Goal: Transaction & Acquisition: Book appointment/travel/reservation

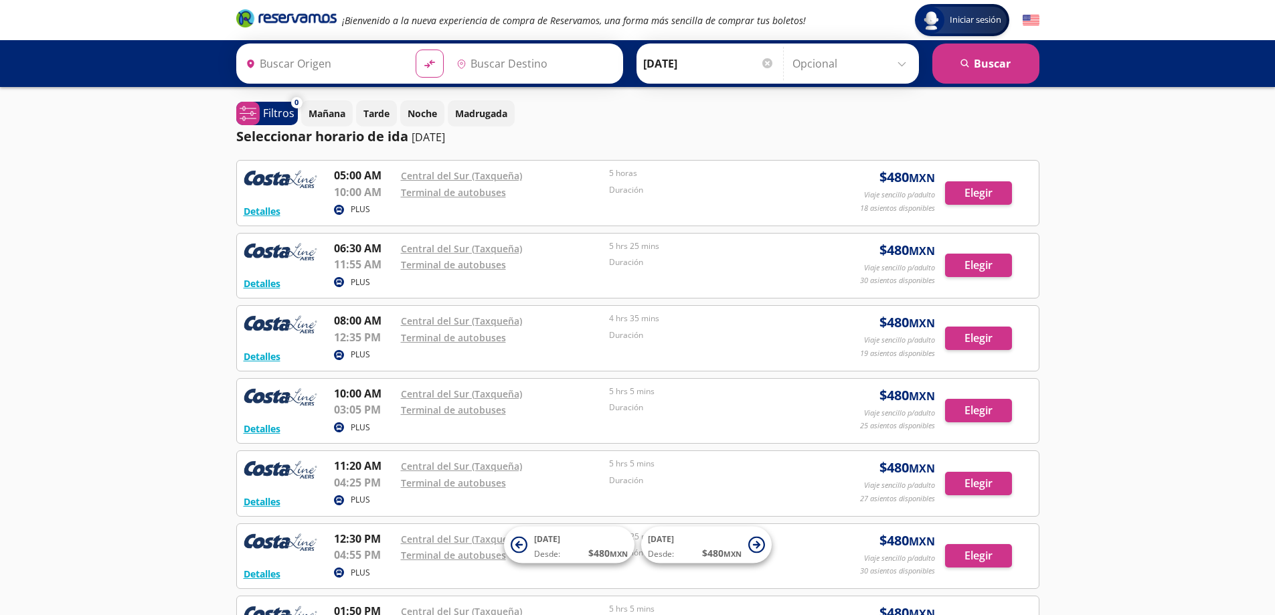
type input "[GEOGRAPHIC_DATA], [GEOGRAPHIC_DATA]"
type input "Teloloapan, [GEOGRAPHIC_DATA]"
click at [978, 191] on button "Elegir" at bounding box center [978, 192] width 67 height 23
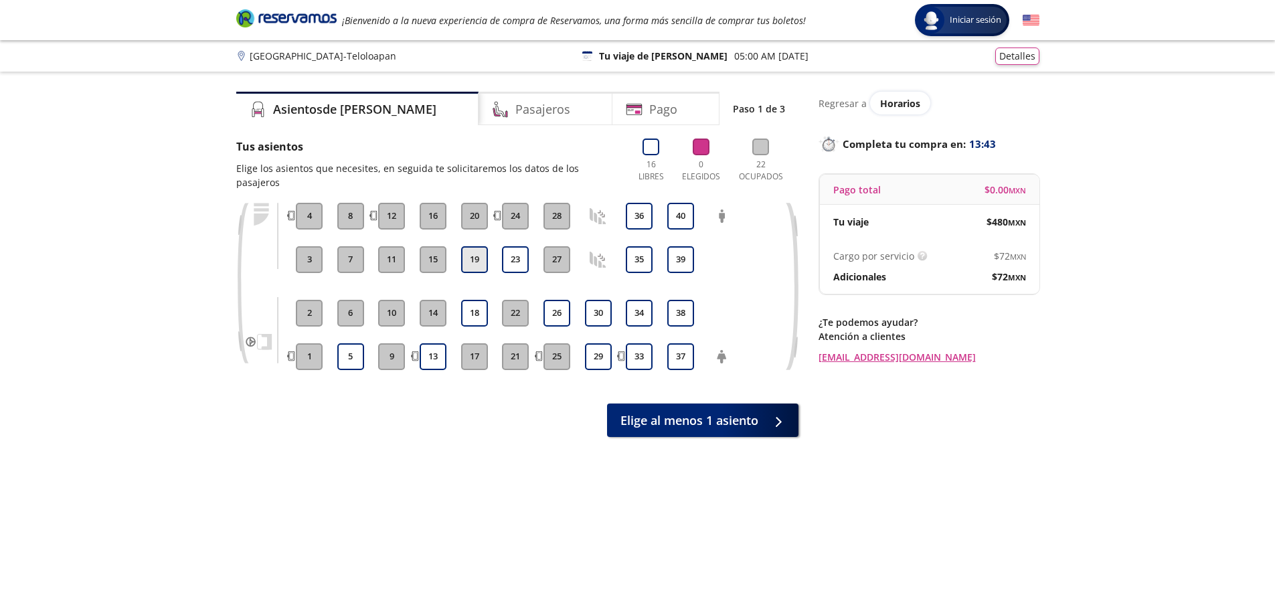
click at [473, 246] on button "19" at bounding box center [474, 259] width 27 height 27
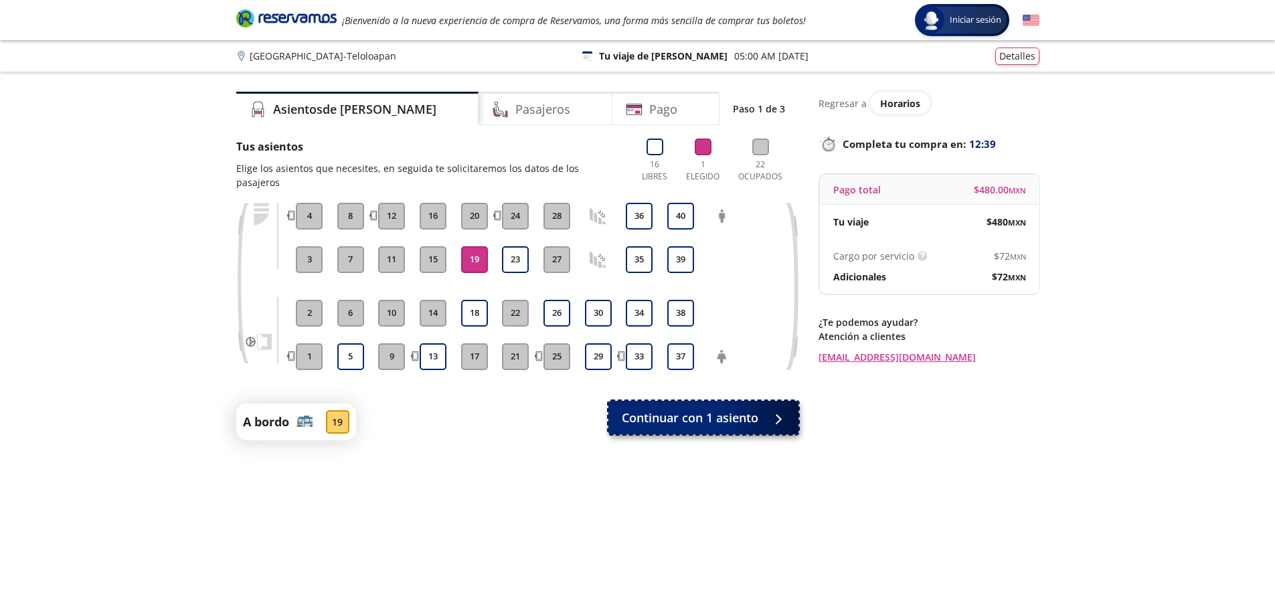
click at [710, 409] on span "Continuar con 1 asiento" at bounding box center [690, 418] width 137 height 18
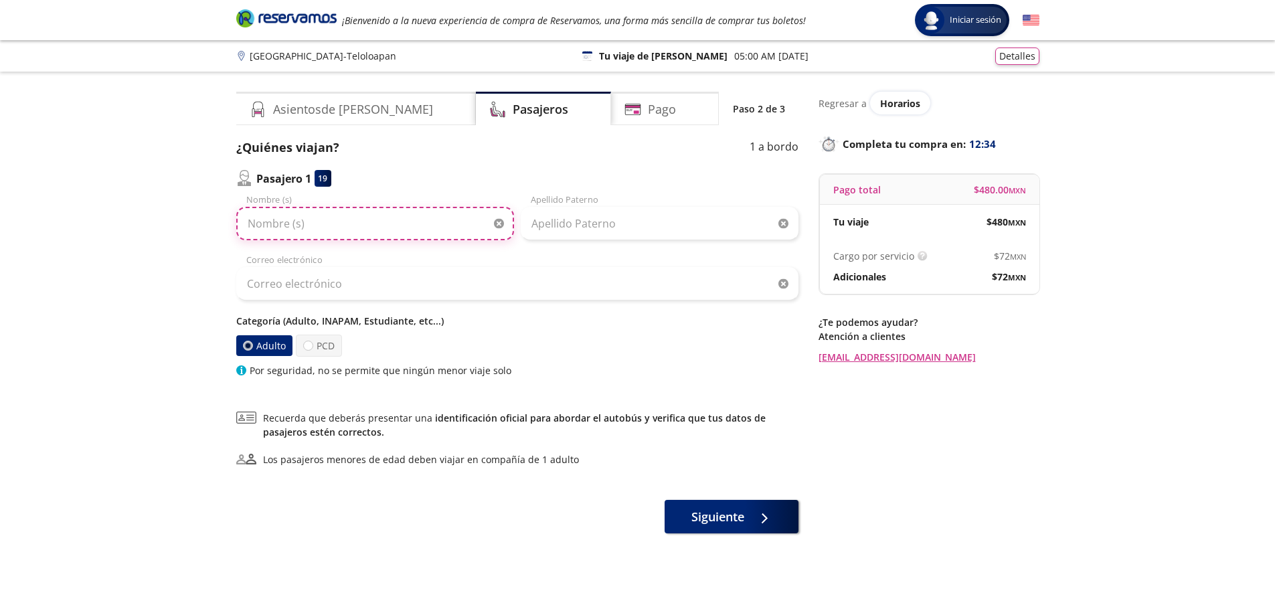
click at [321, 227] on input "Nombre (s)" at bounding box center [375, 223] width 278 height 33
type input "[PERSON_NAME]"
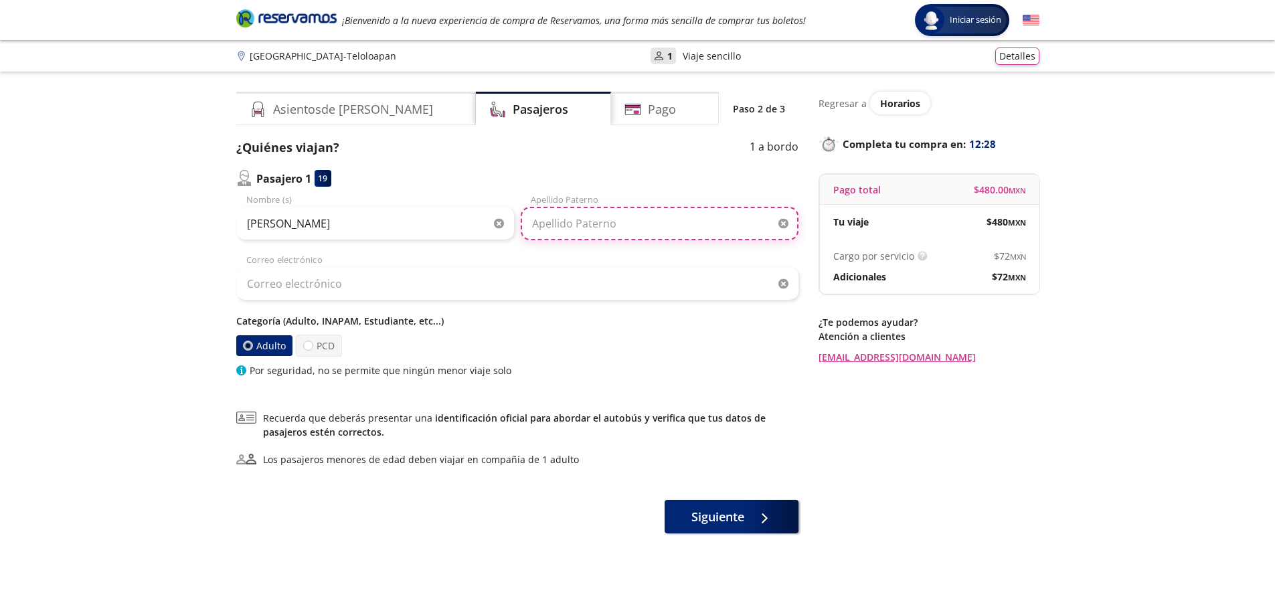
click at [577, 225] on input "Apellido Paterno" at bounding box center [660, 223] width 278 height 33
type input "[PERSON_NAME]"
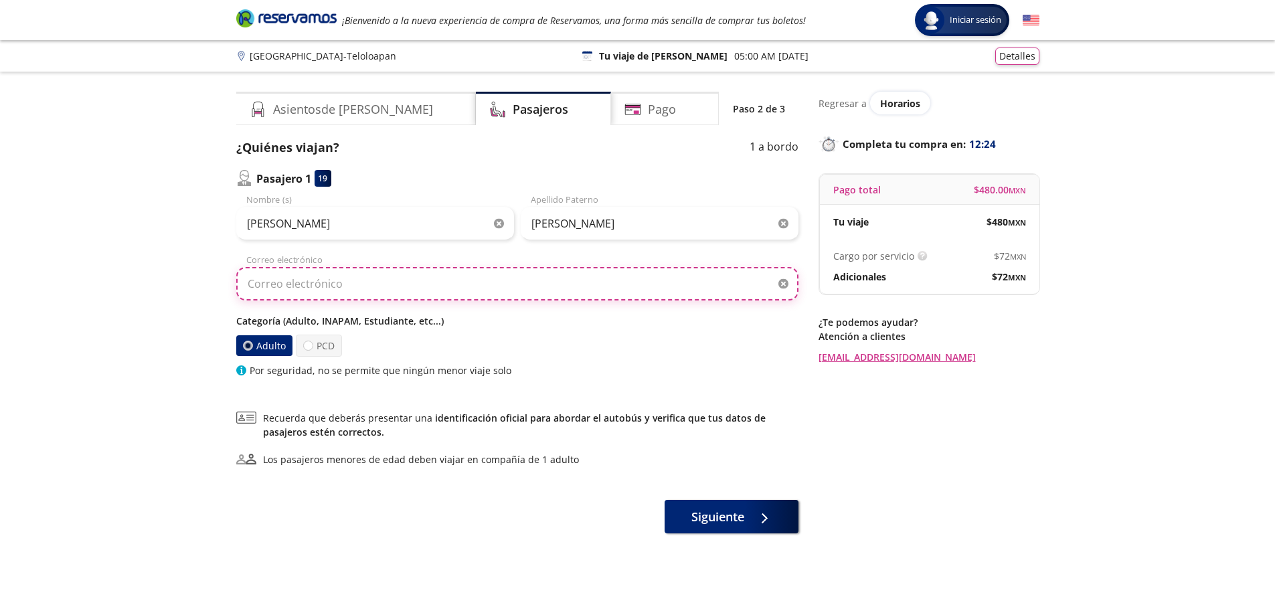
click at [388, 289] on input "Correo electrónico" at bounding box center [517, 283] width 562 height 33
type input "[EMAIL_ADDRESS][DOMAIN_NAME]"
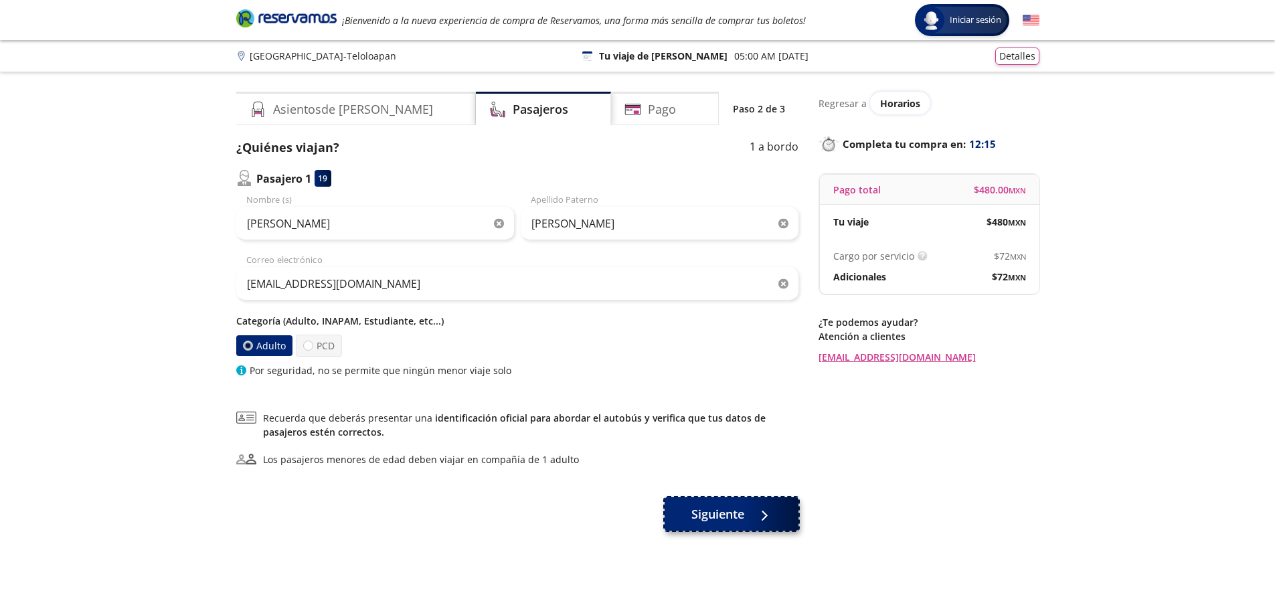
click at [707, 511] on span "Siguiente" at bounding box center [718, 514] width 53 height 18
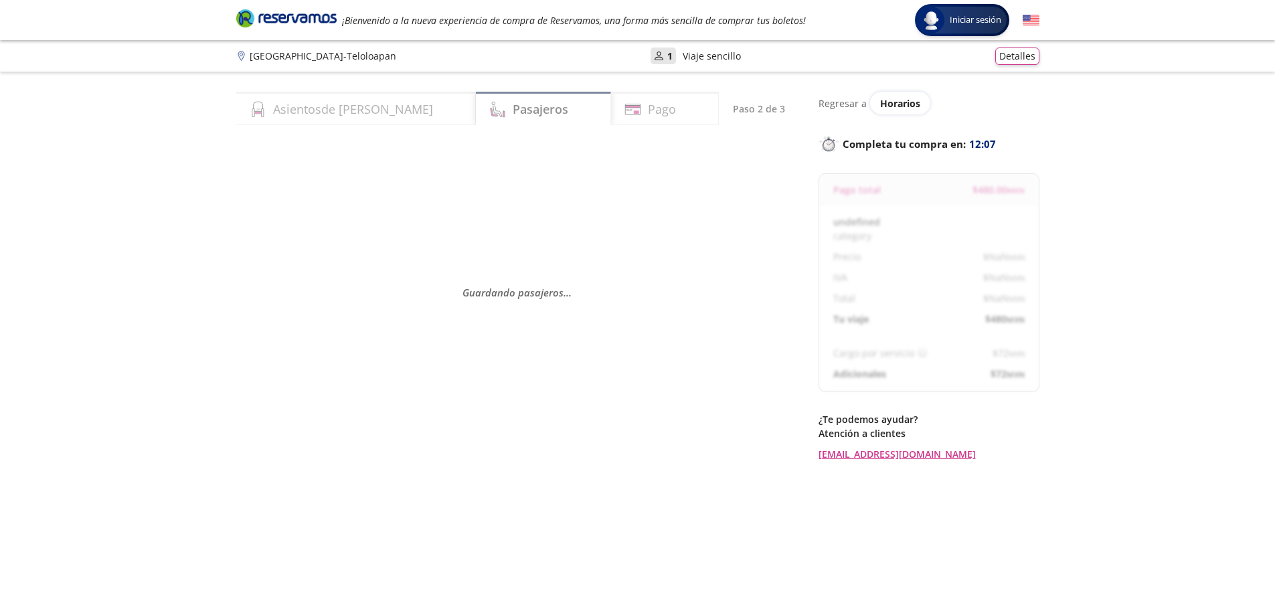
select select "MX"
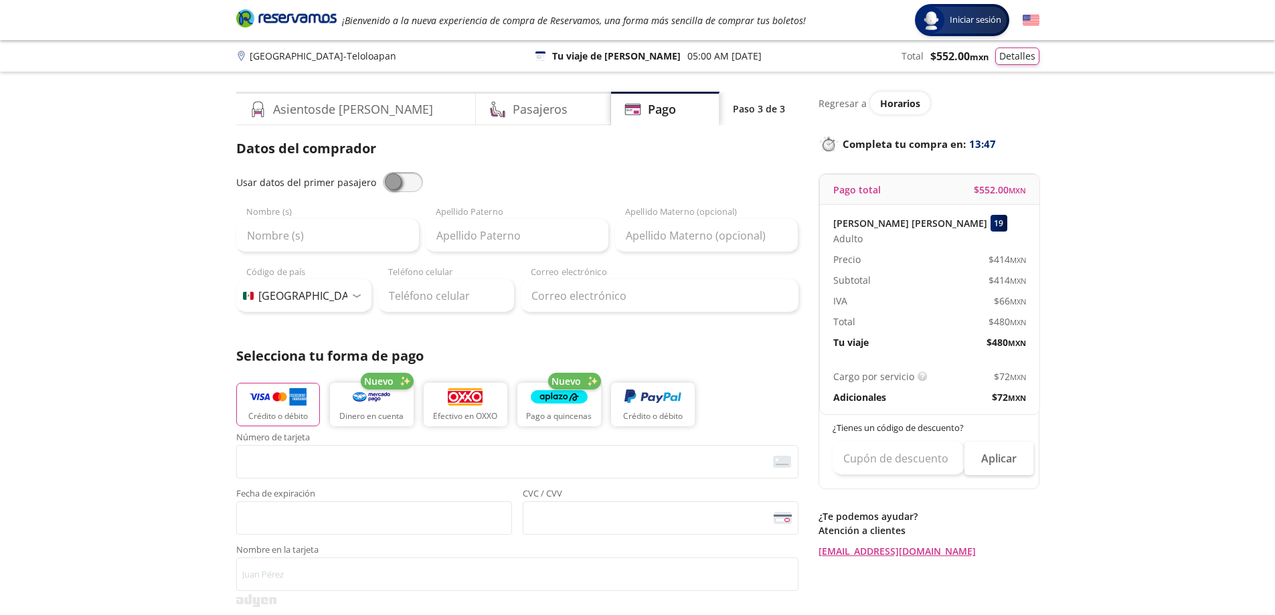
click at [388, 181] on span at bounding box center [403, 182] width 40 height 20
click at [383, 172] on input "checkbox" at bounding box center [383, 172] width 0 height 0
type input "[PERSON_NAME]"
type input "[EMAIL_ADDRESS][DOMAIN_NAME]"
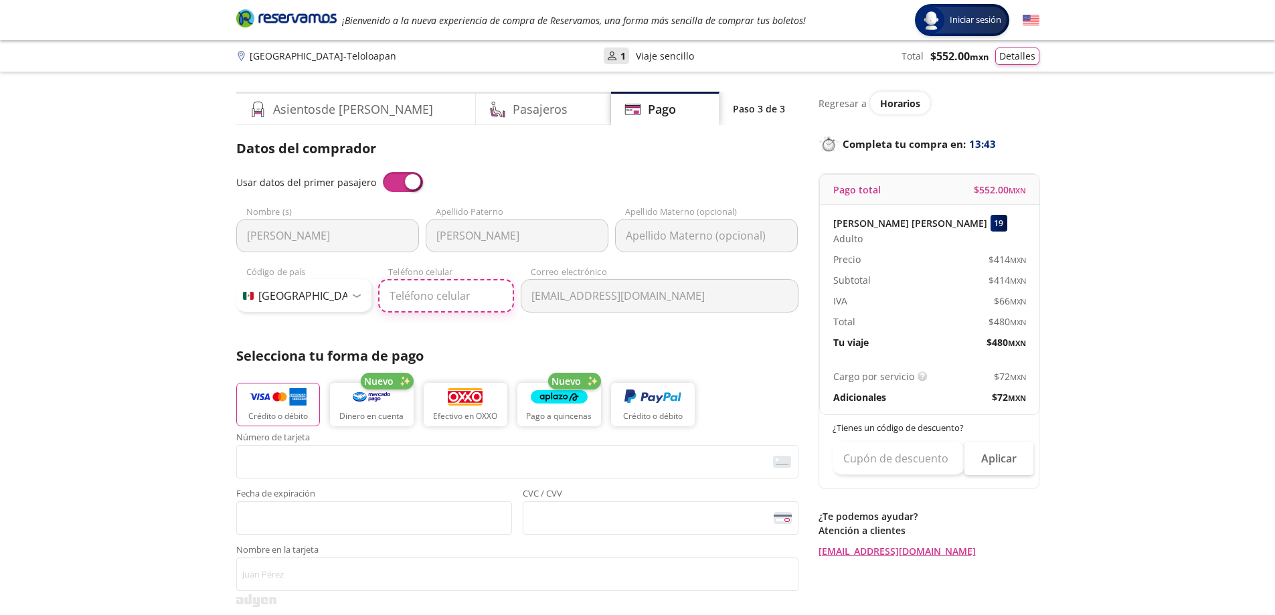
click at [408, 299] on input "Teléfono celular" at bounding box center [446, 295] width 136 height 33
type input "55 2684 5959"
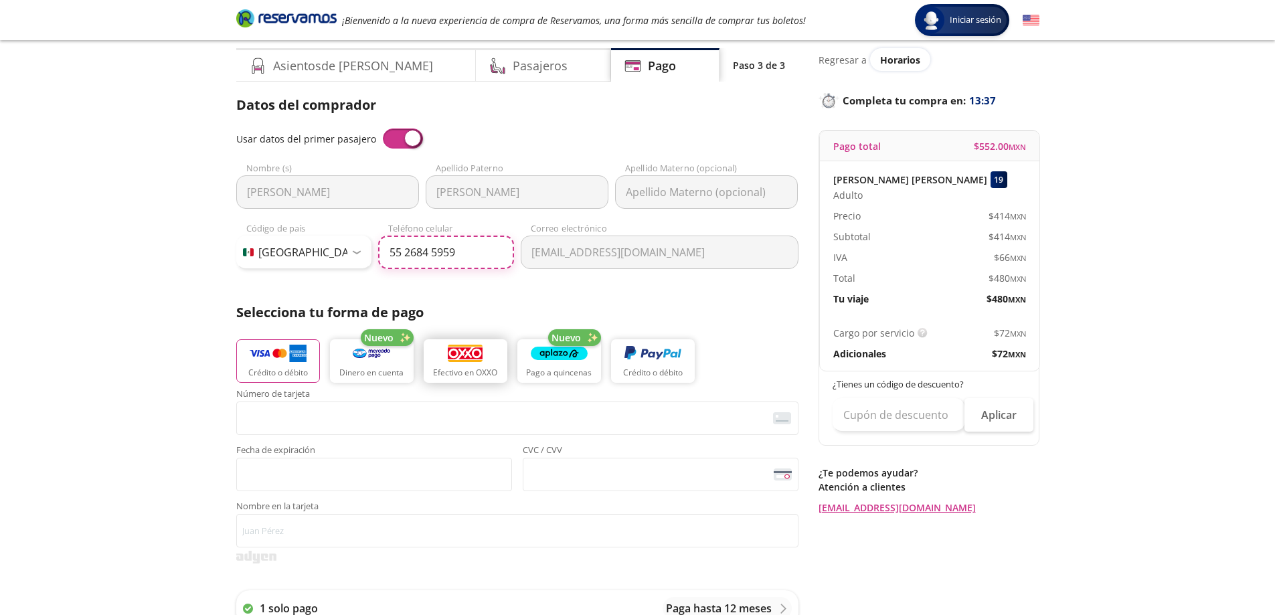
scroll to position [67, 0]
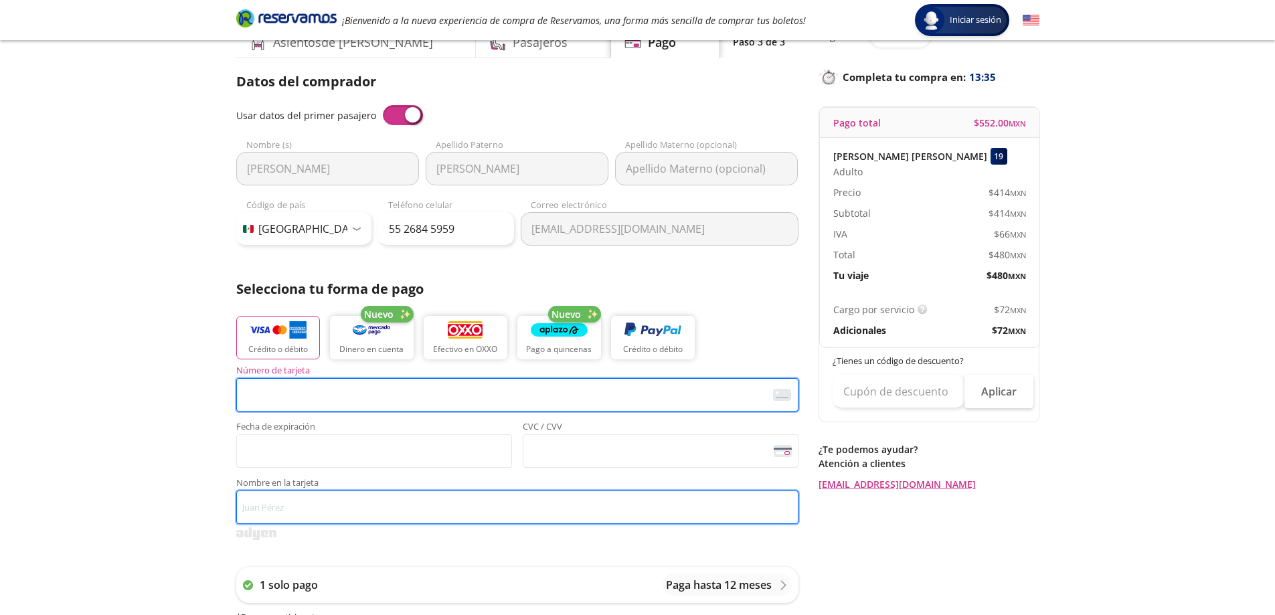
type input "[PERSON_NAME]"
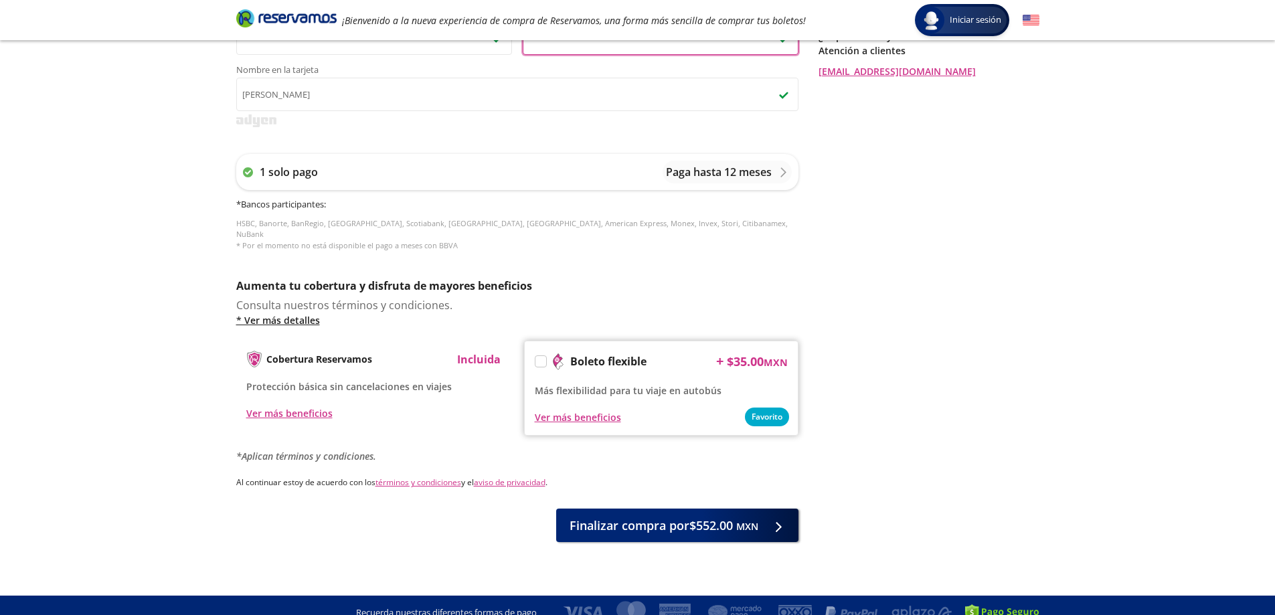
scroll to position [483, 0]
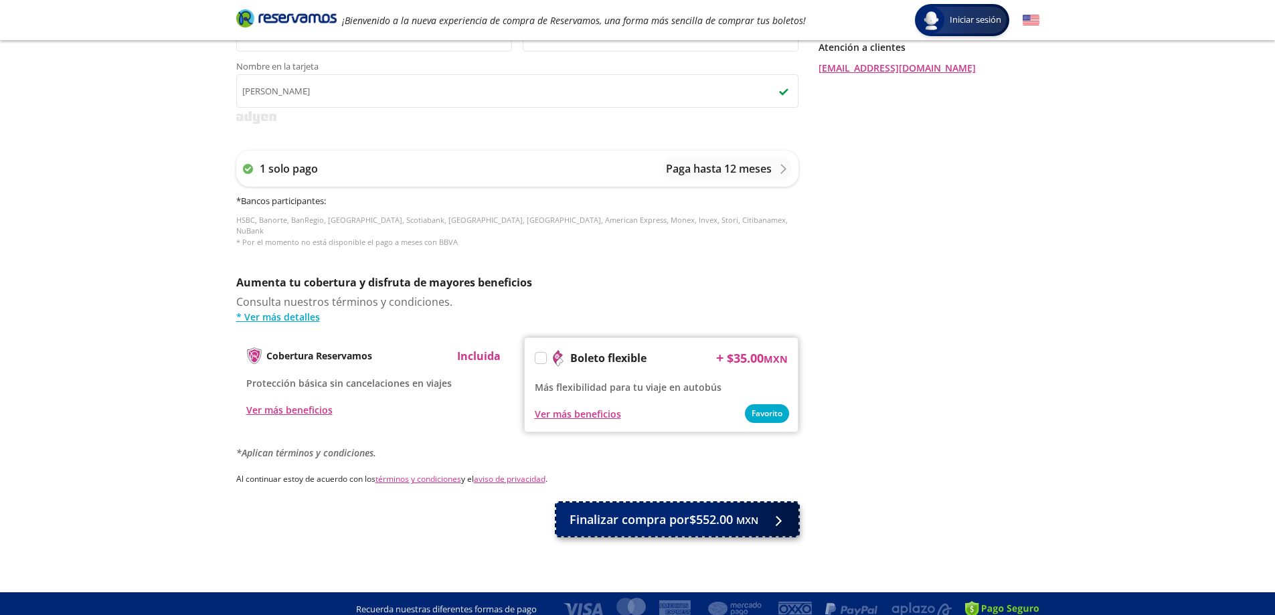
click at [633, 511] on span "Finalizar compra por $552.00 MXN" at bounding box center [664, 520] width 189 height 18
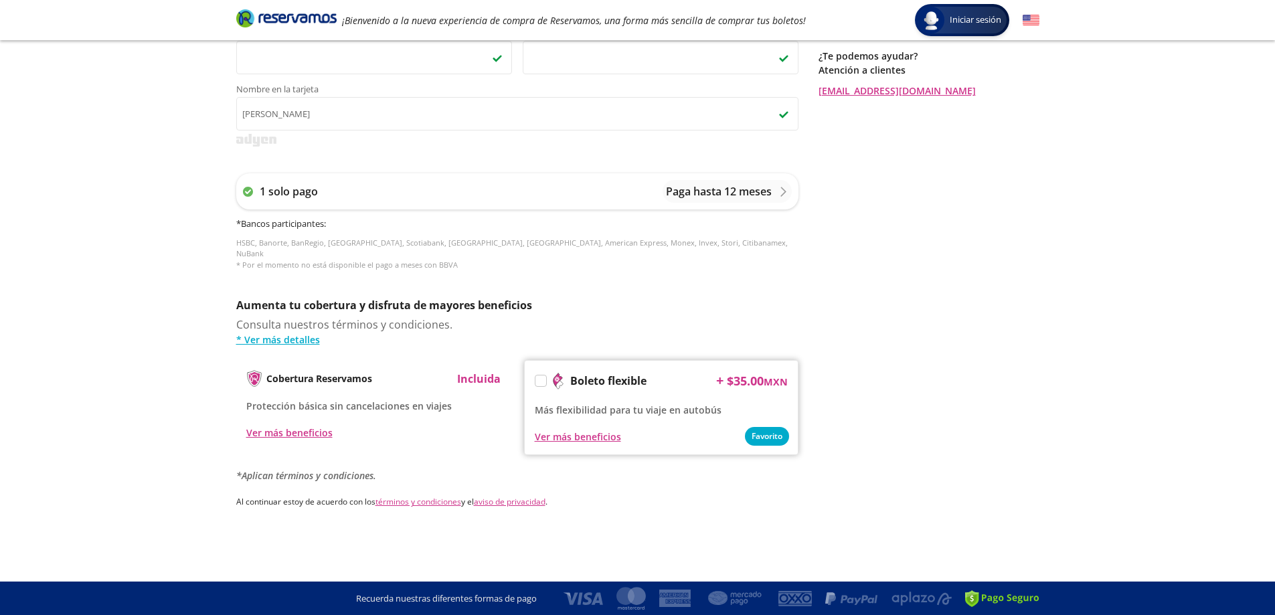
scroll to position [0, 0]
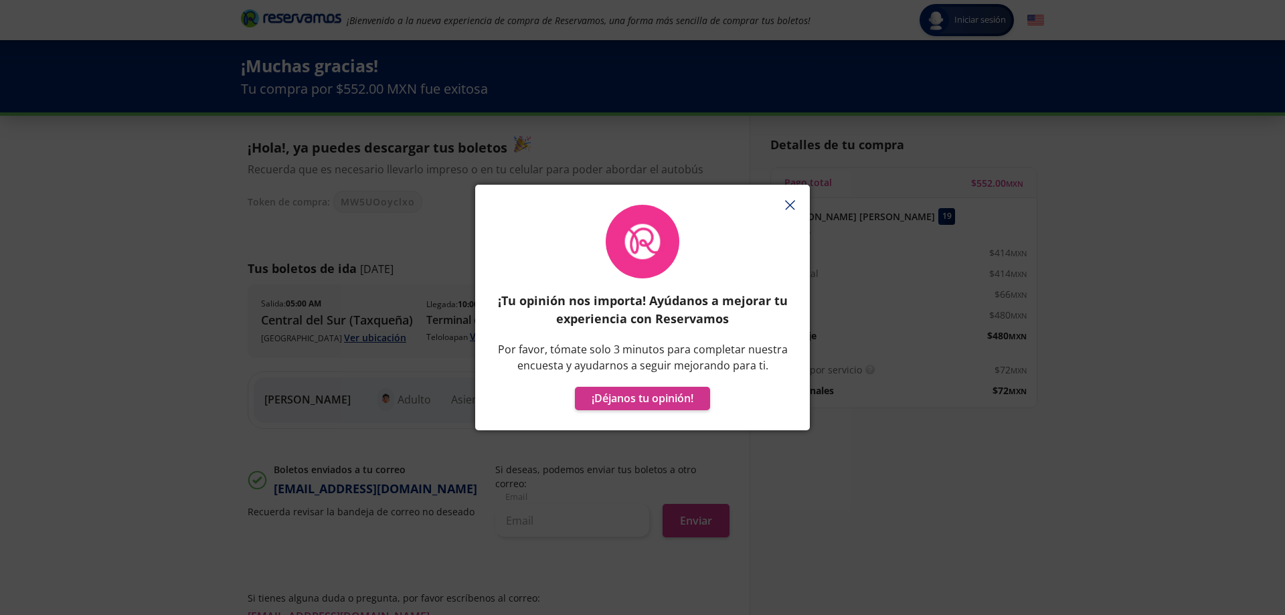
click at [789, 207] on icon "button" at bounding box center [790, 205] width 10 height 10
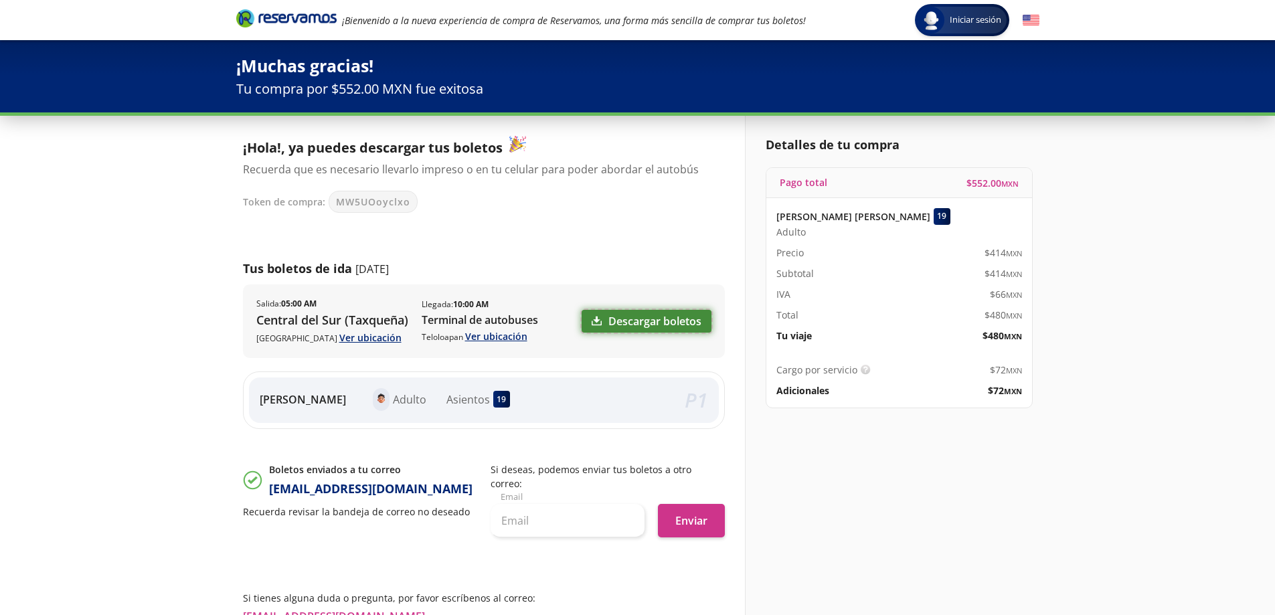
click at [643, 321] on link "Descargar boletos" at bounding box center [647, 321] width 130 height 23
